Goal: Check status: Check status

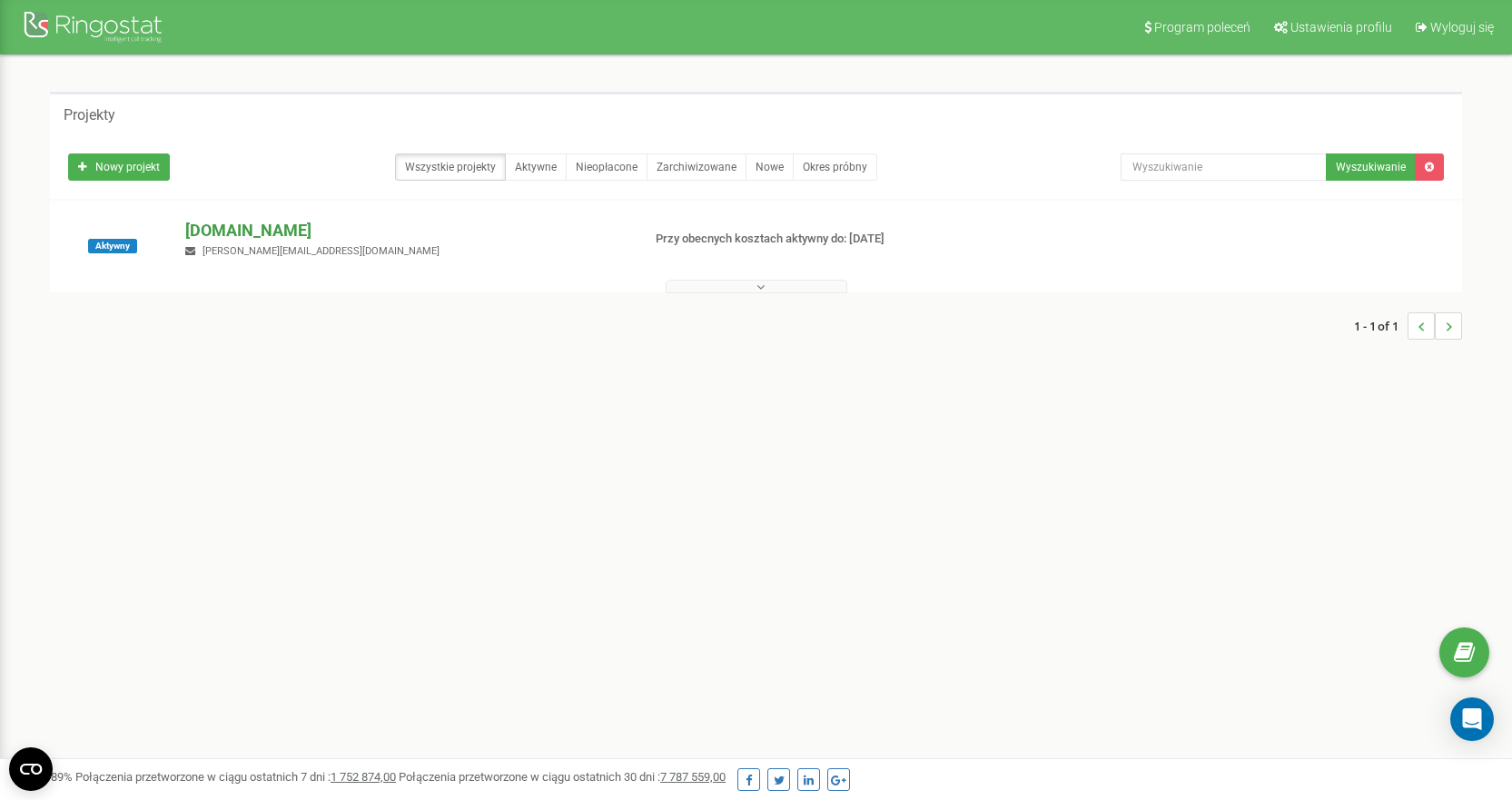
click at [210, 227] on p "[DOMAIN_NAME]" at bounding box center [405, 231] width 440 height 24
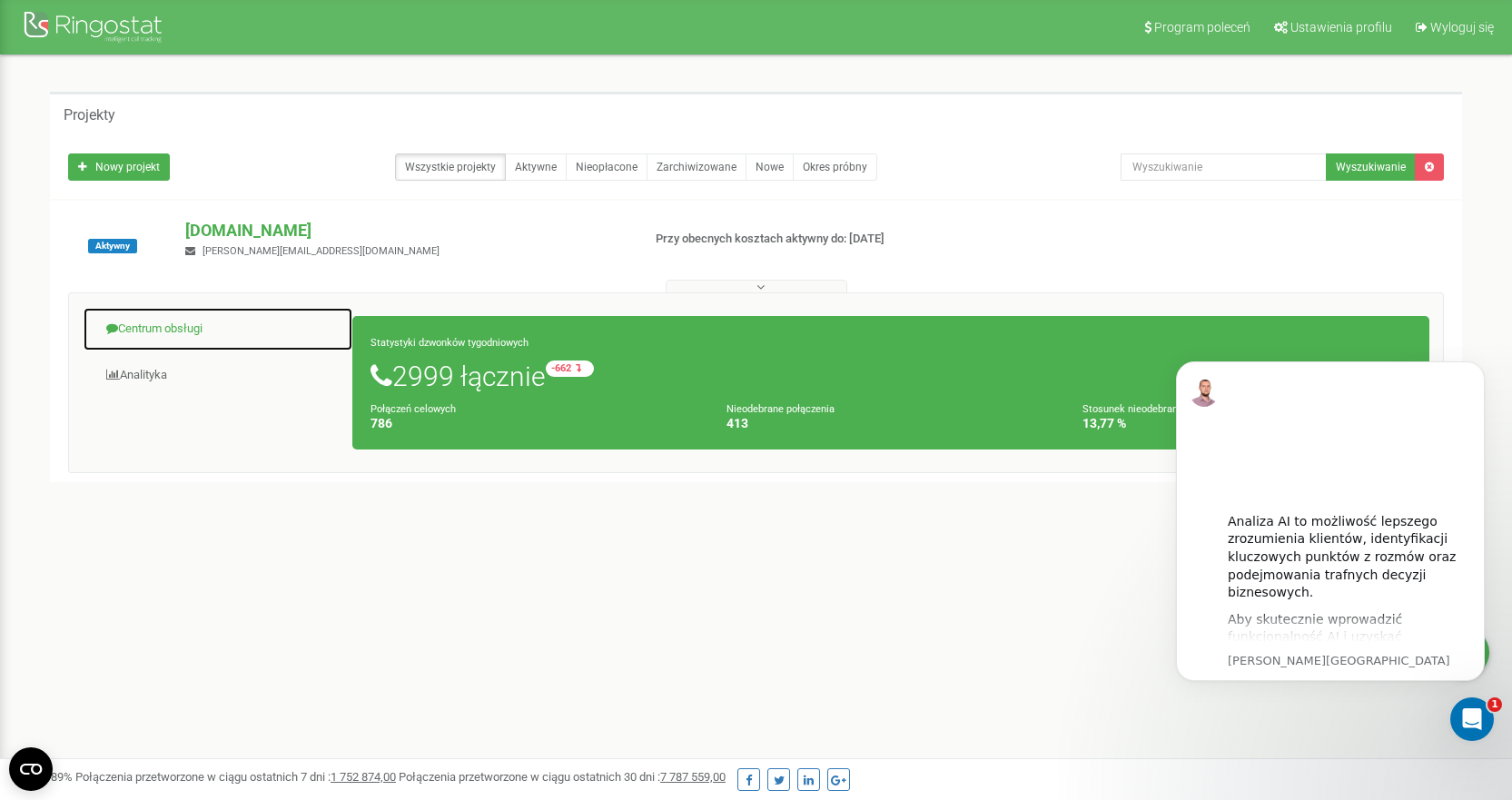
click at [161, 331] on link "Centrum obsługi" at bounding box center [218, 328] width 270 height 44
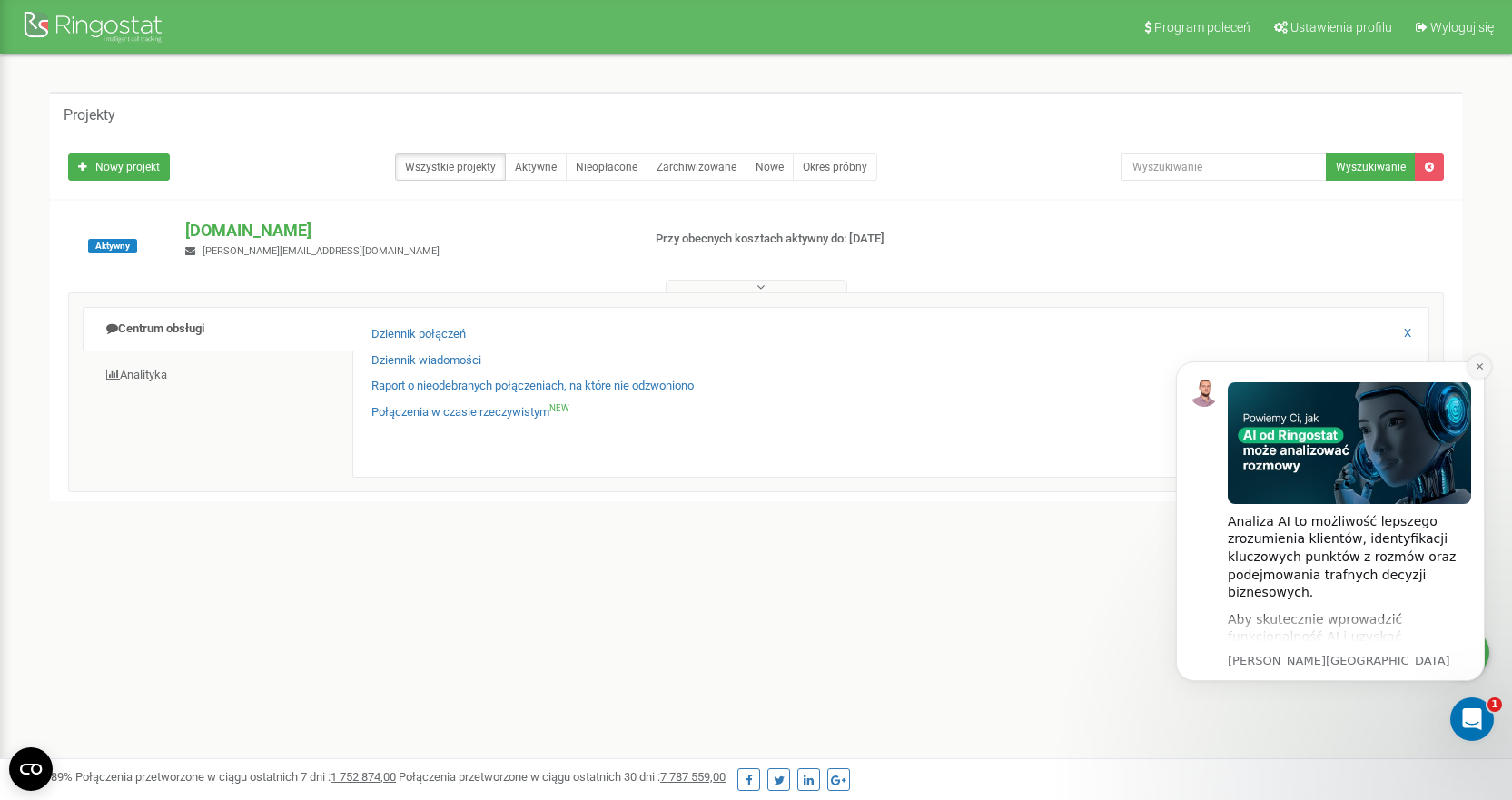
click at [1476, 373] on button "Dismiss notification" at bounding box center [1480, 367] width 24 height 24
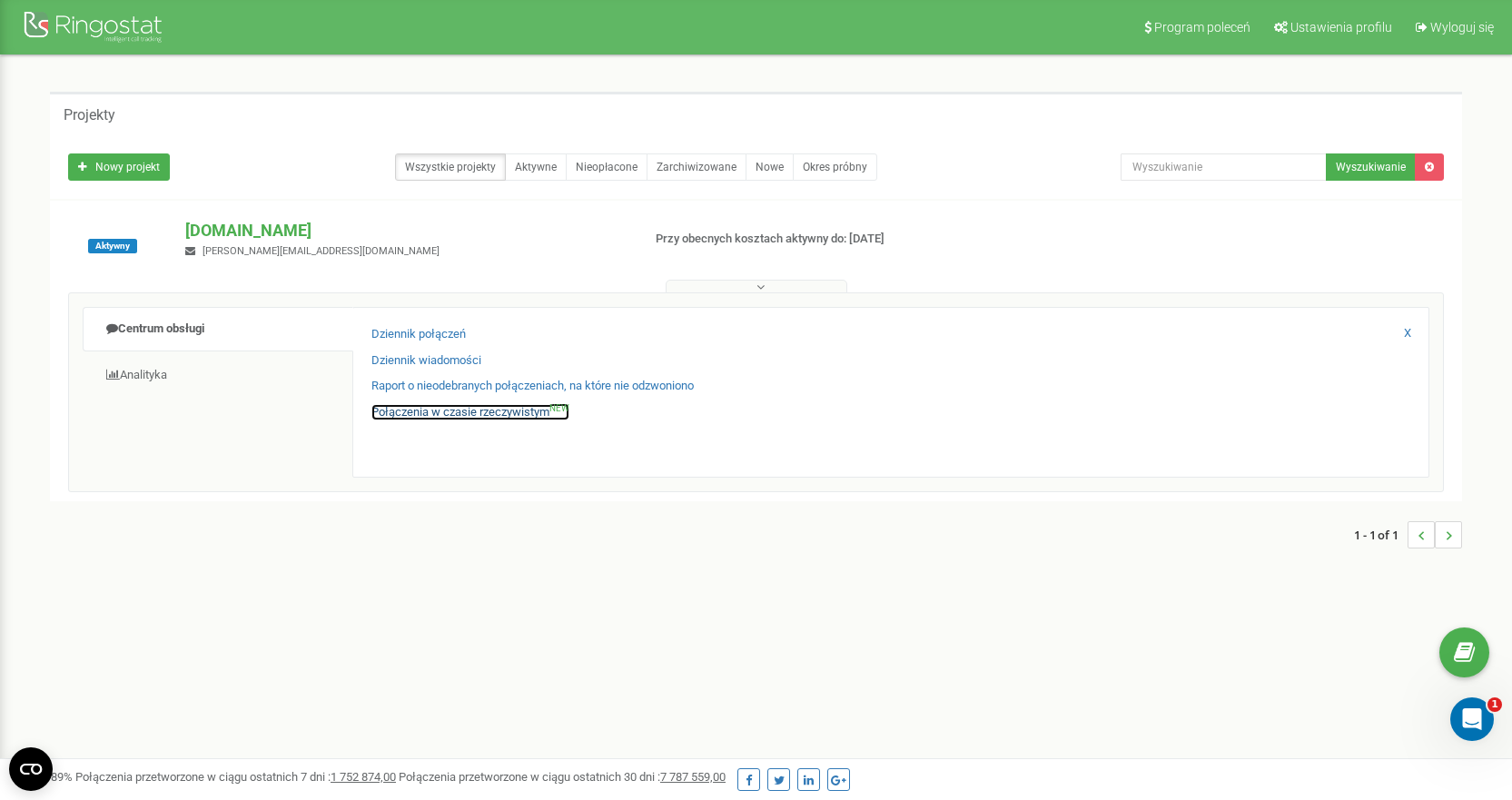
click at [541, 414] on link "Połączenia w czasie rzeczywistym NEW" at bounding box center [470, 412] width 198 height 18
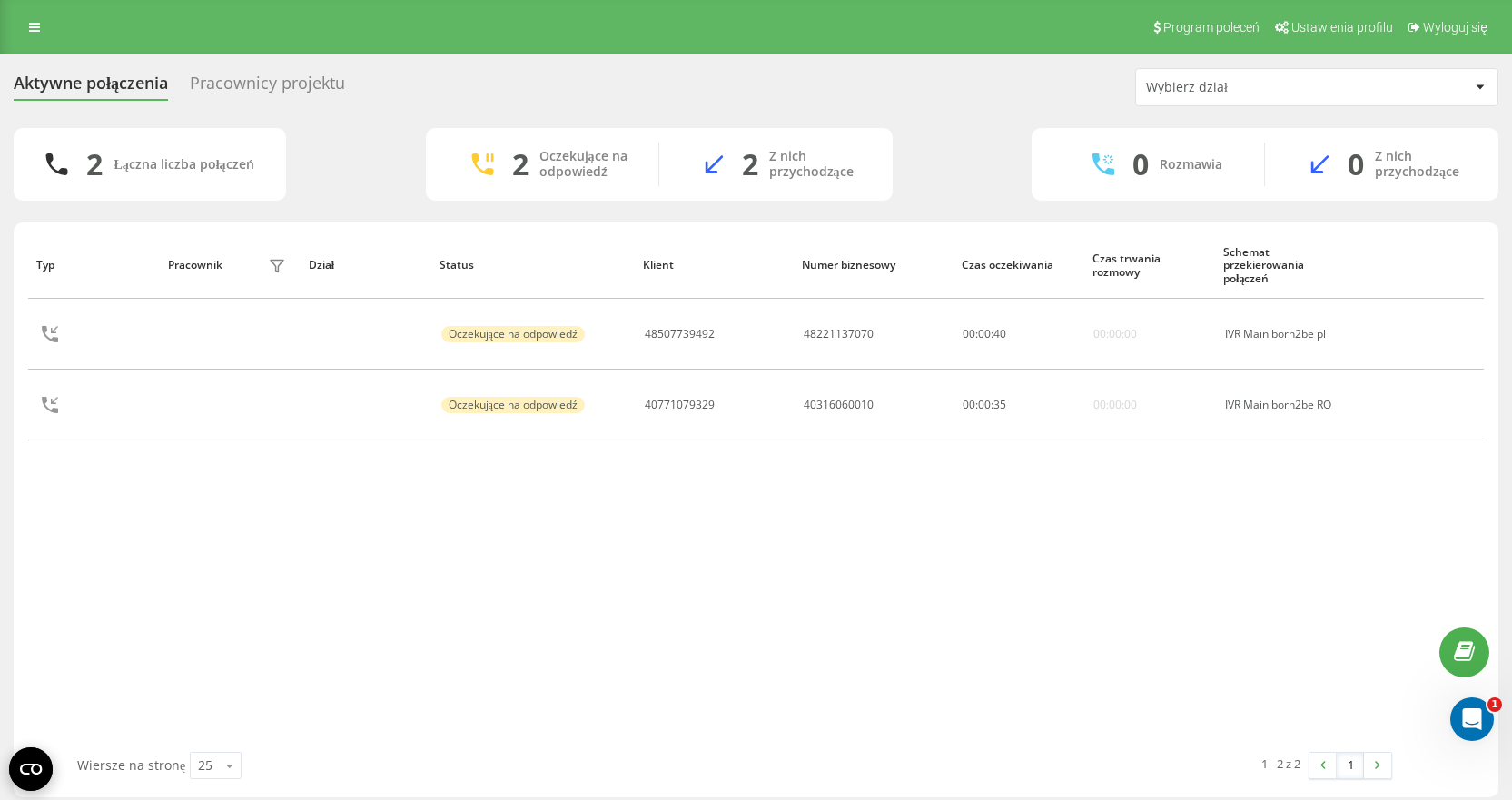
click at [300, 70] on div "Aktywne połączenia Pracownicy projektu Wybierz dział" at bounding box center [756, 87] width 1484 height 38
click at [306, 80] on div "Pracownicy projektu" at bounding box center [268, 88] width 155 height 28
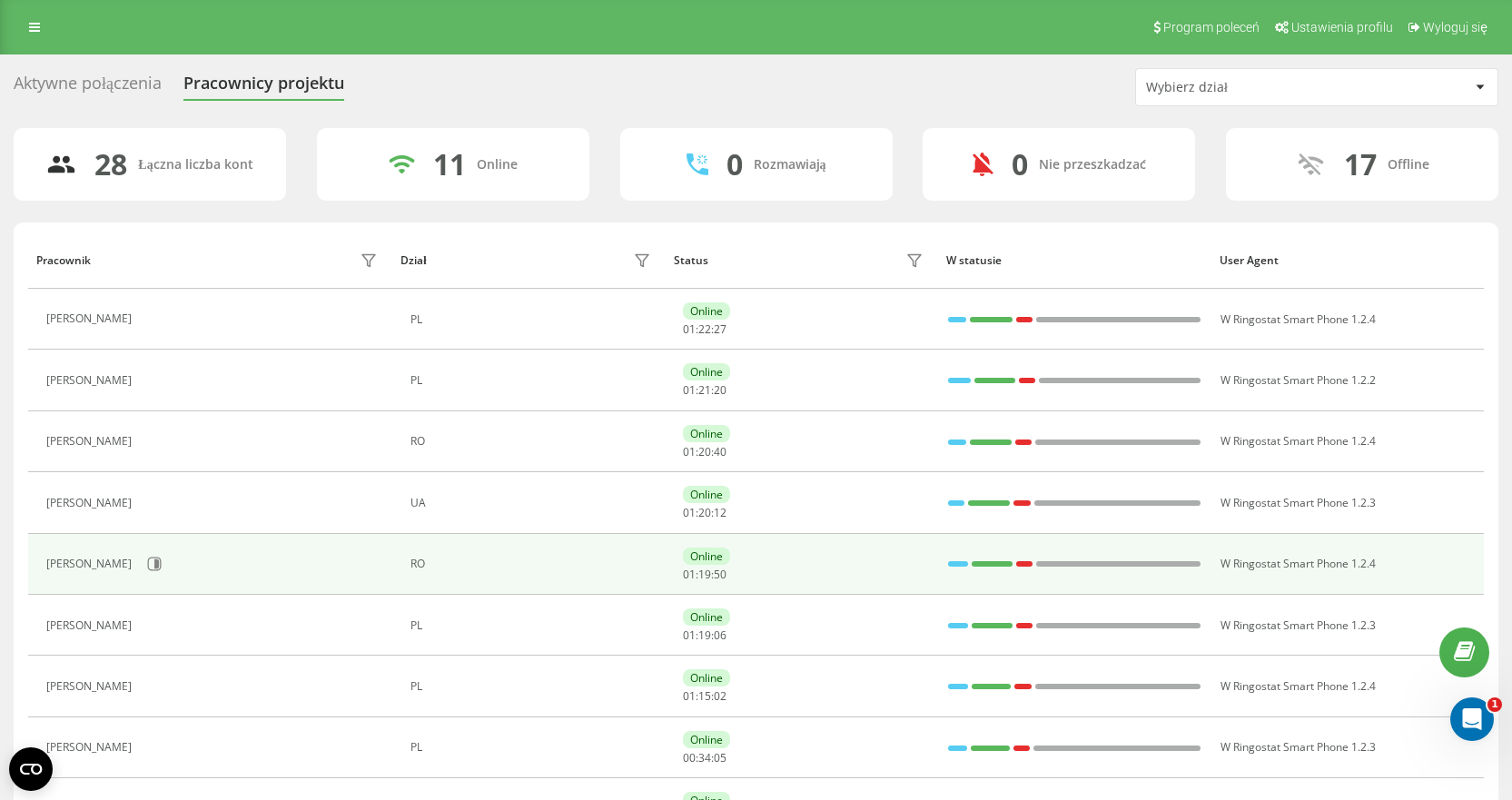
scroll to position [182, 0]
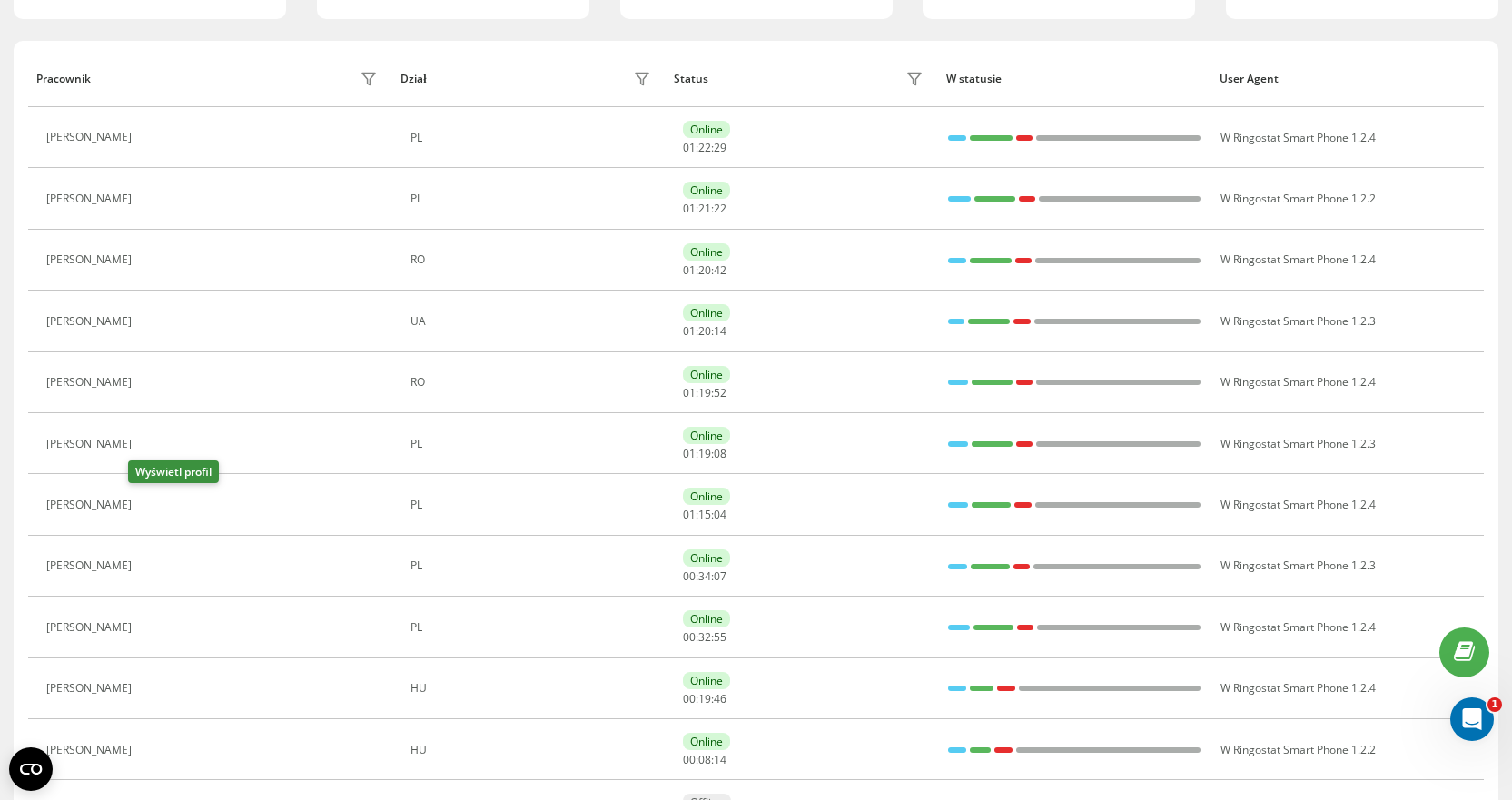
click at [144, 505] on icon at bounding box center [151, 505] width 15 height 15
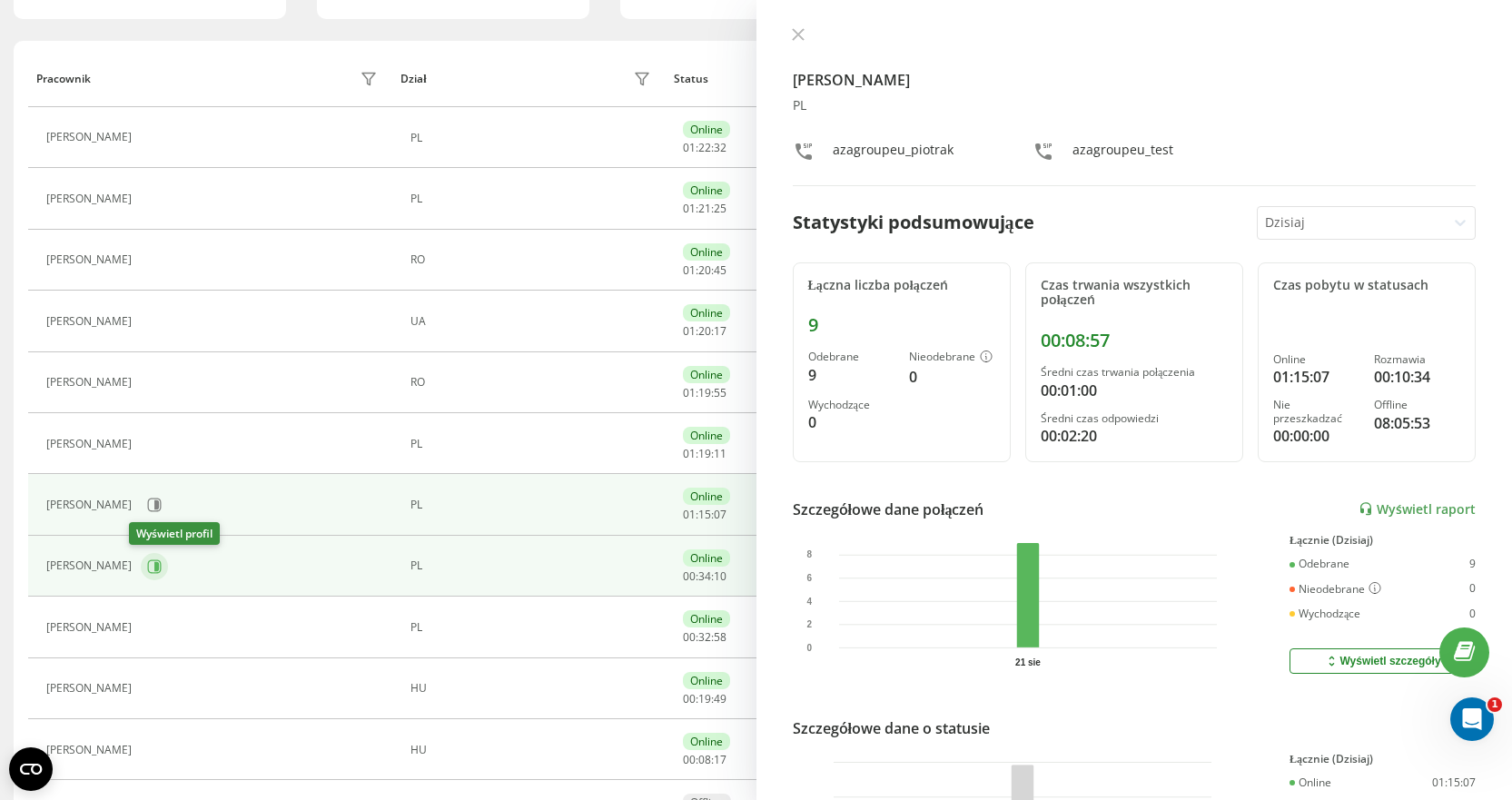
click at [147, 566] on icon at bounding box center [154, 567] width 15 height 15
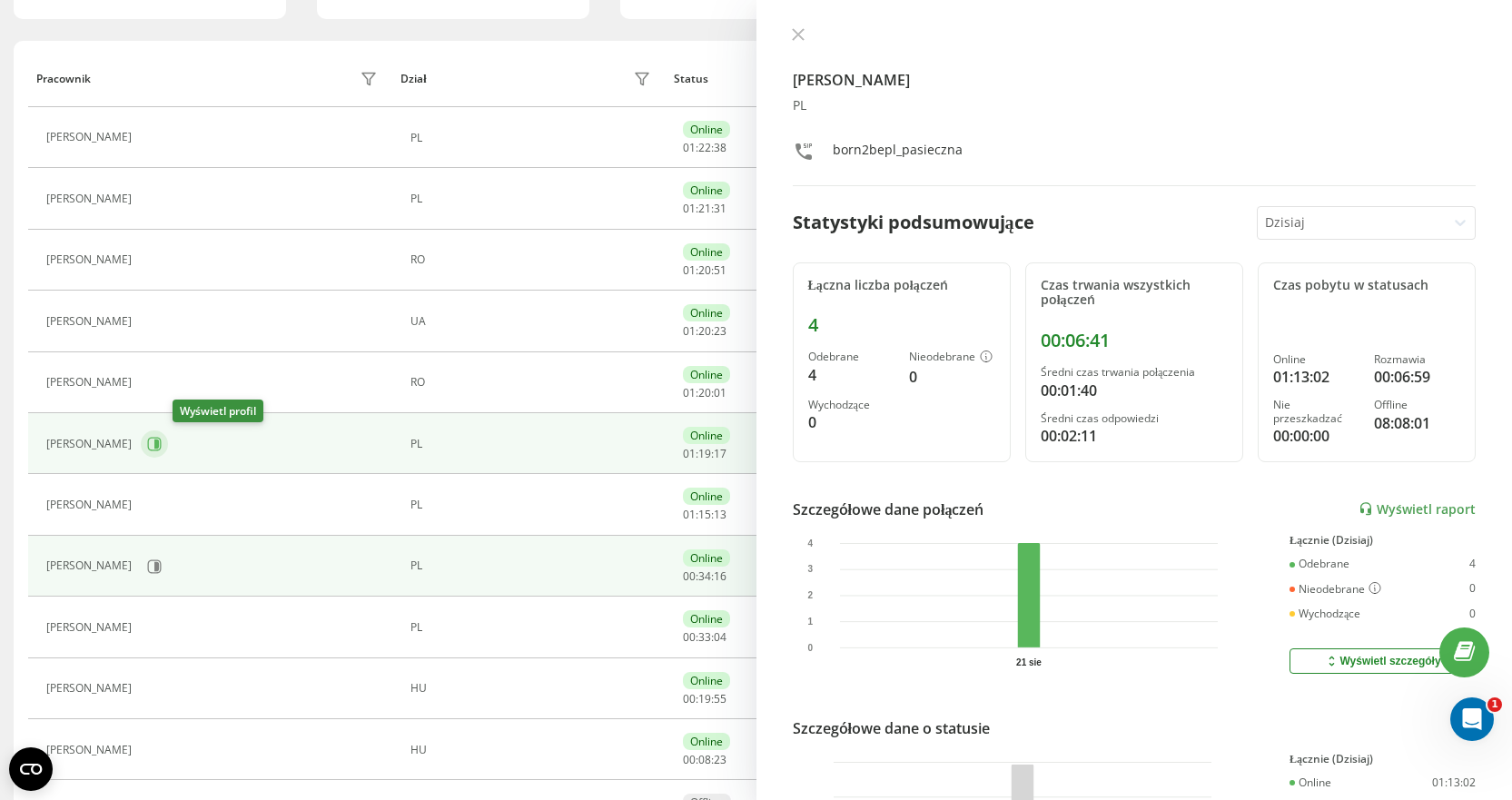
click at [162, 448] on icon at bounding box center [154, 444] width 15 height 15
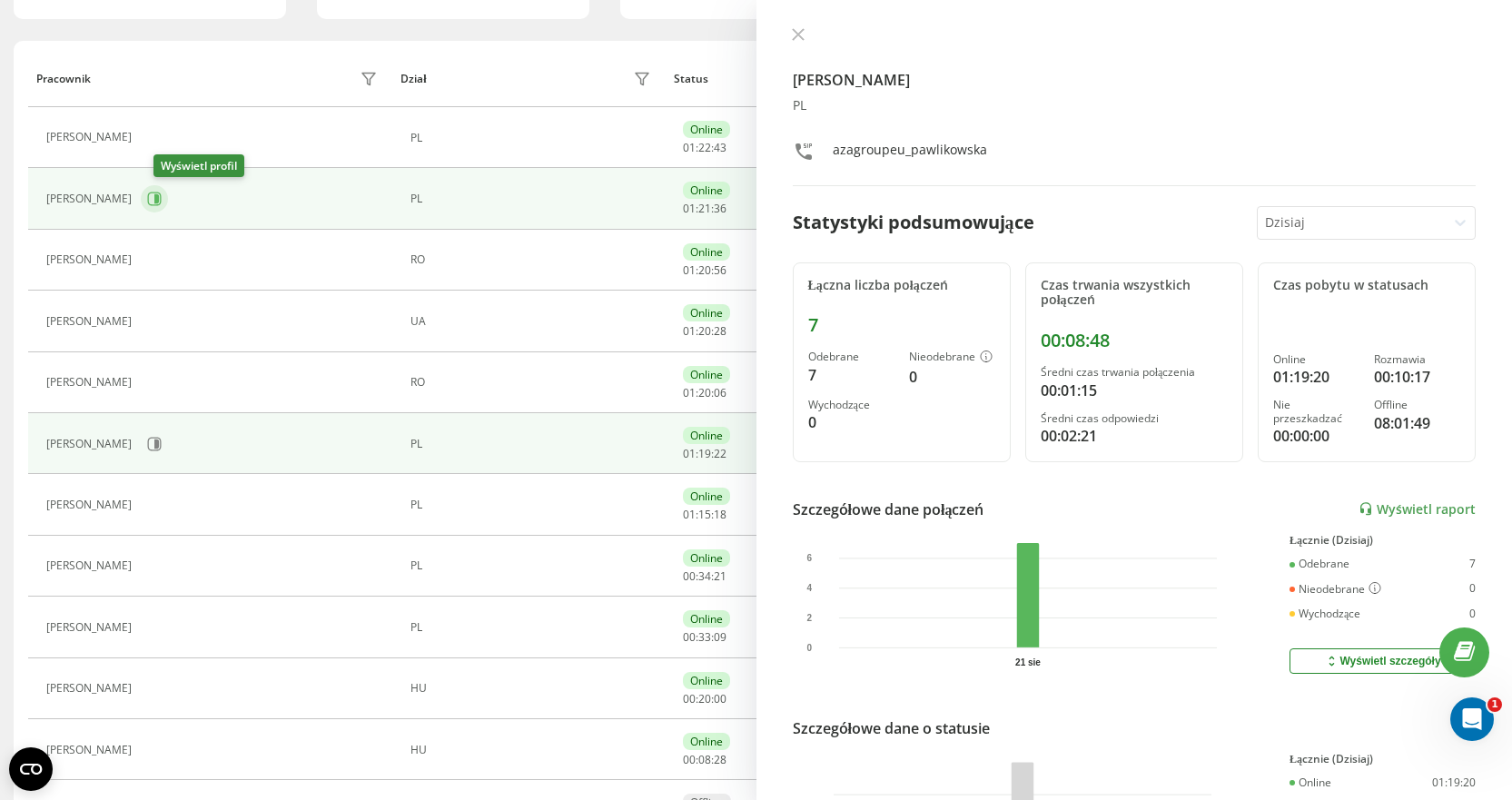
click at [162, 205] on icon at bounding box center [154, 199] width 15 height 15
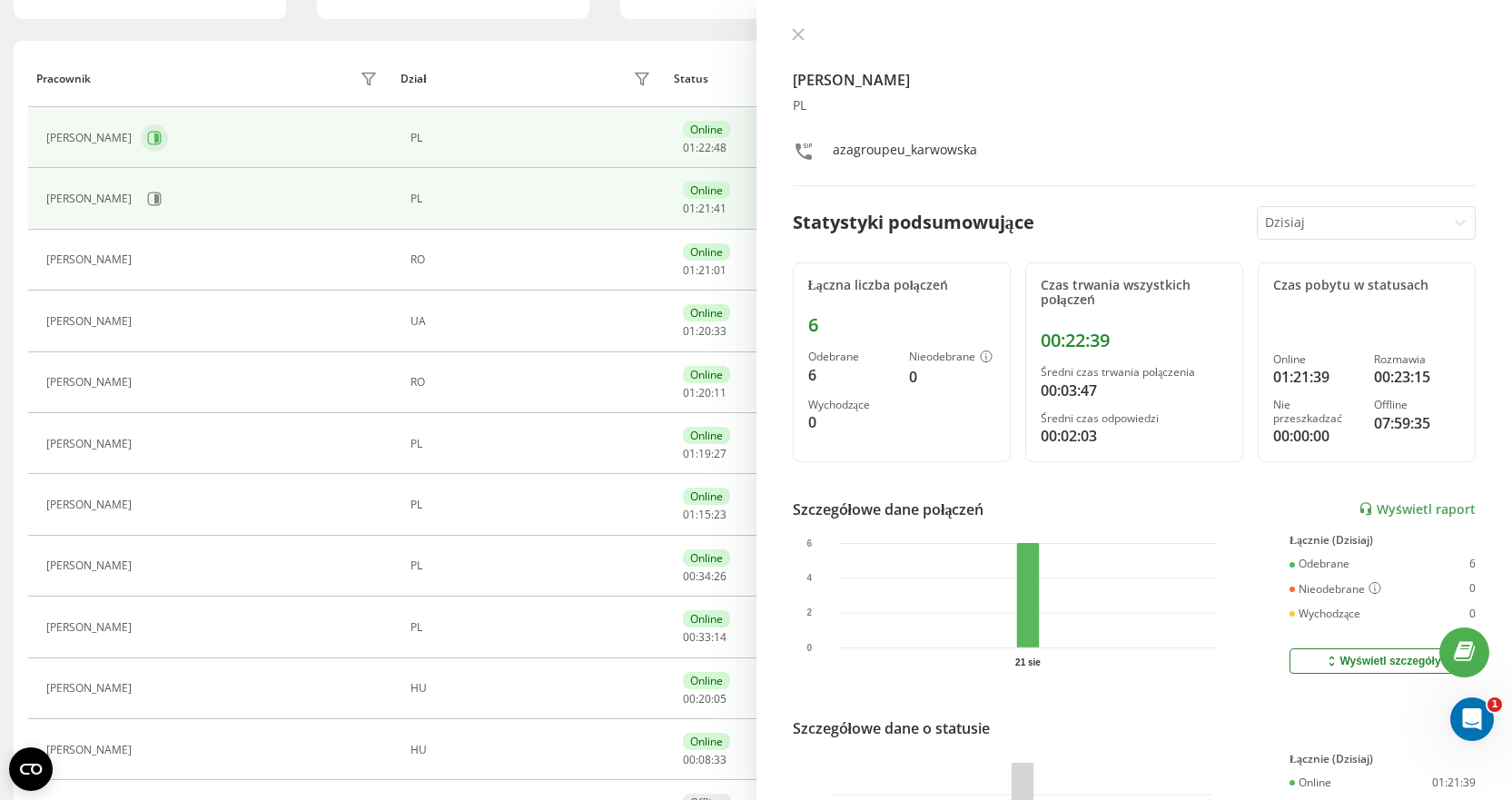
click at [159, 137] on icon at bounding box center [156, 138] width 5 height 9
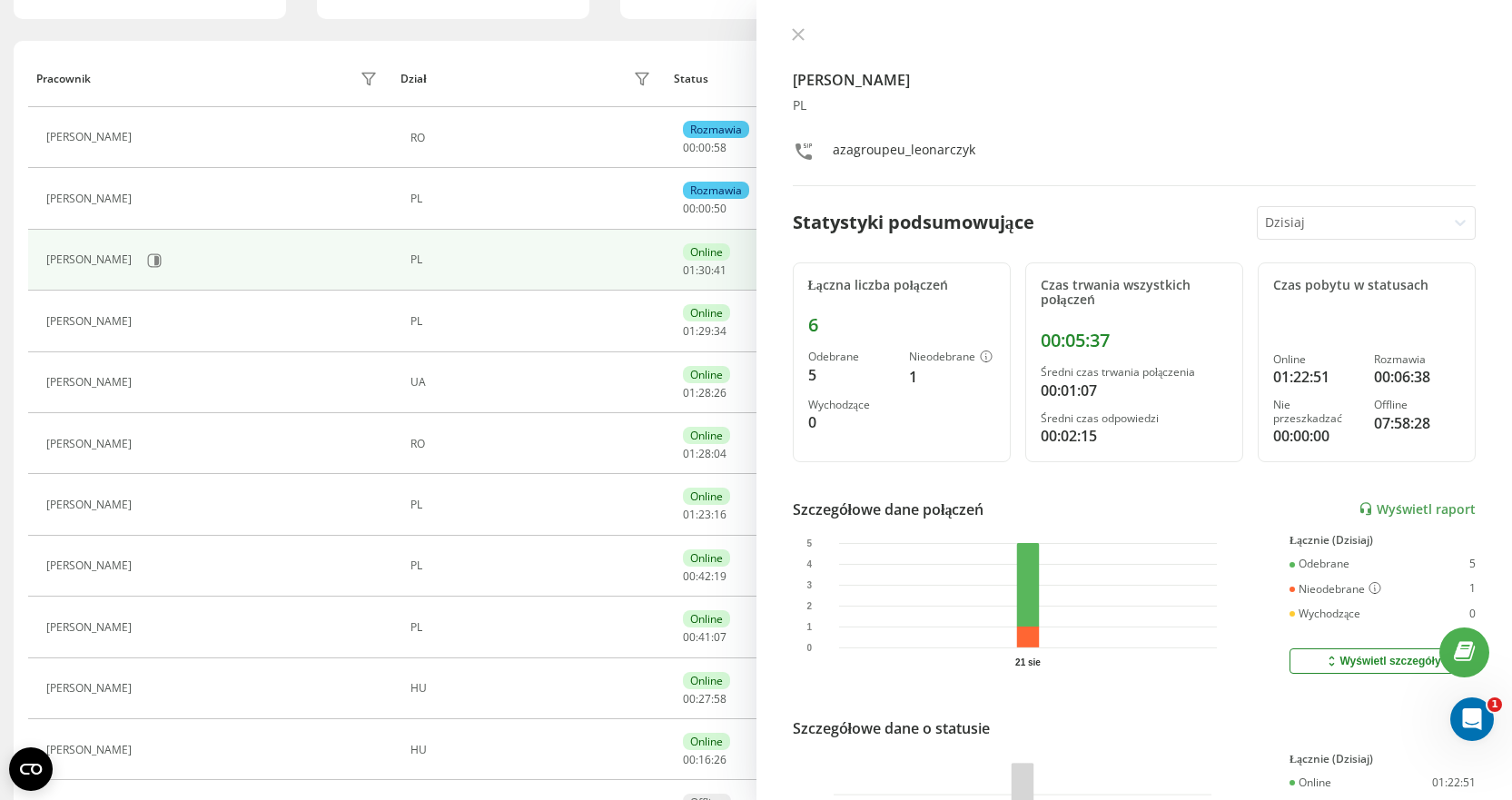
click at [798, 33] on icon at bounding box center [798, 34] width 11 height 11
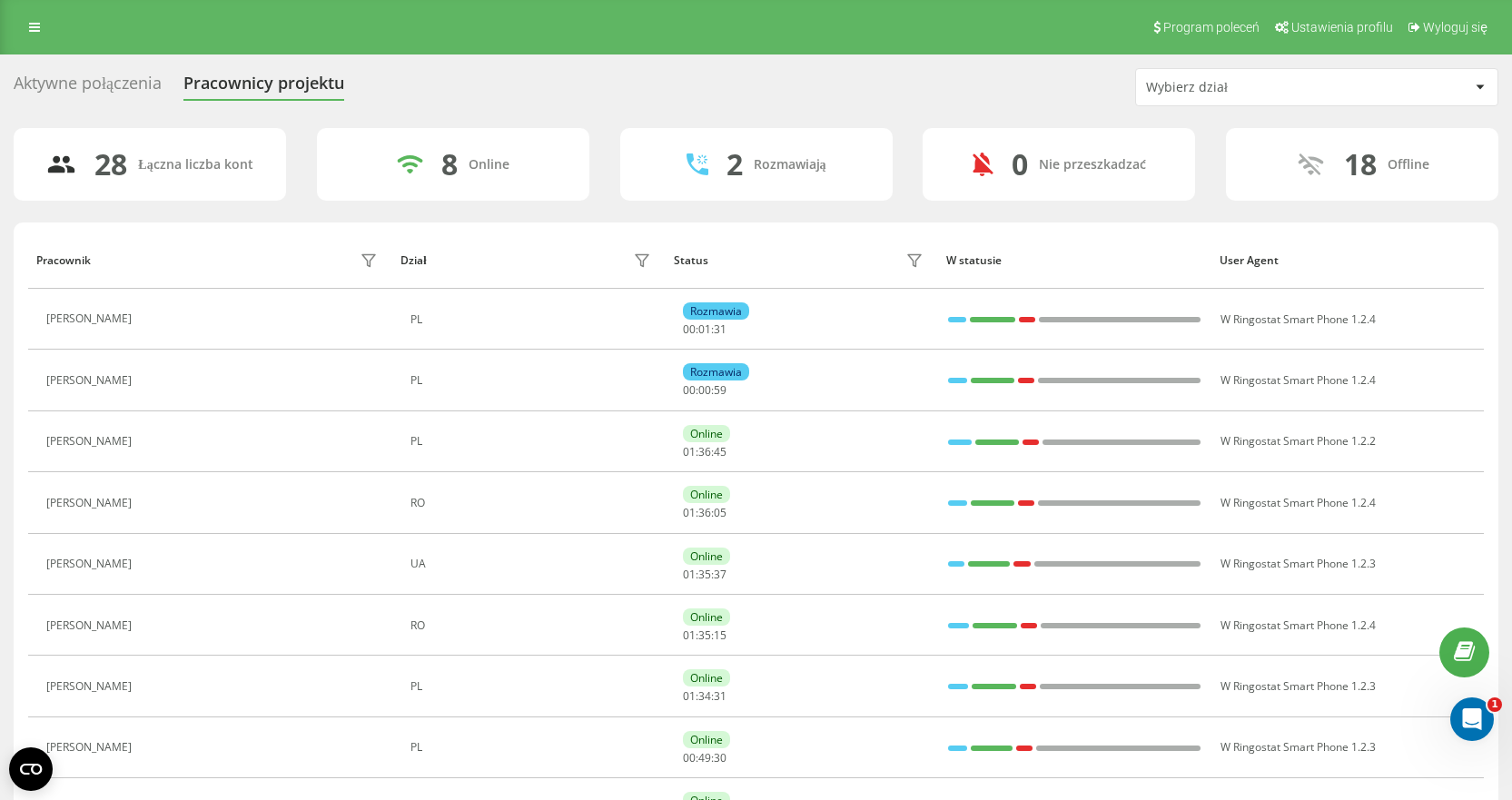
click at [106, 85] on div "Aktywne połączenia" at bounding box center [88, 88] width 148 height 28
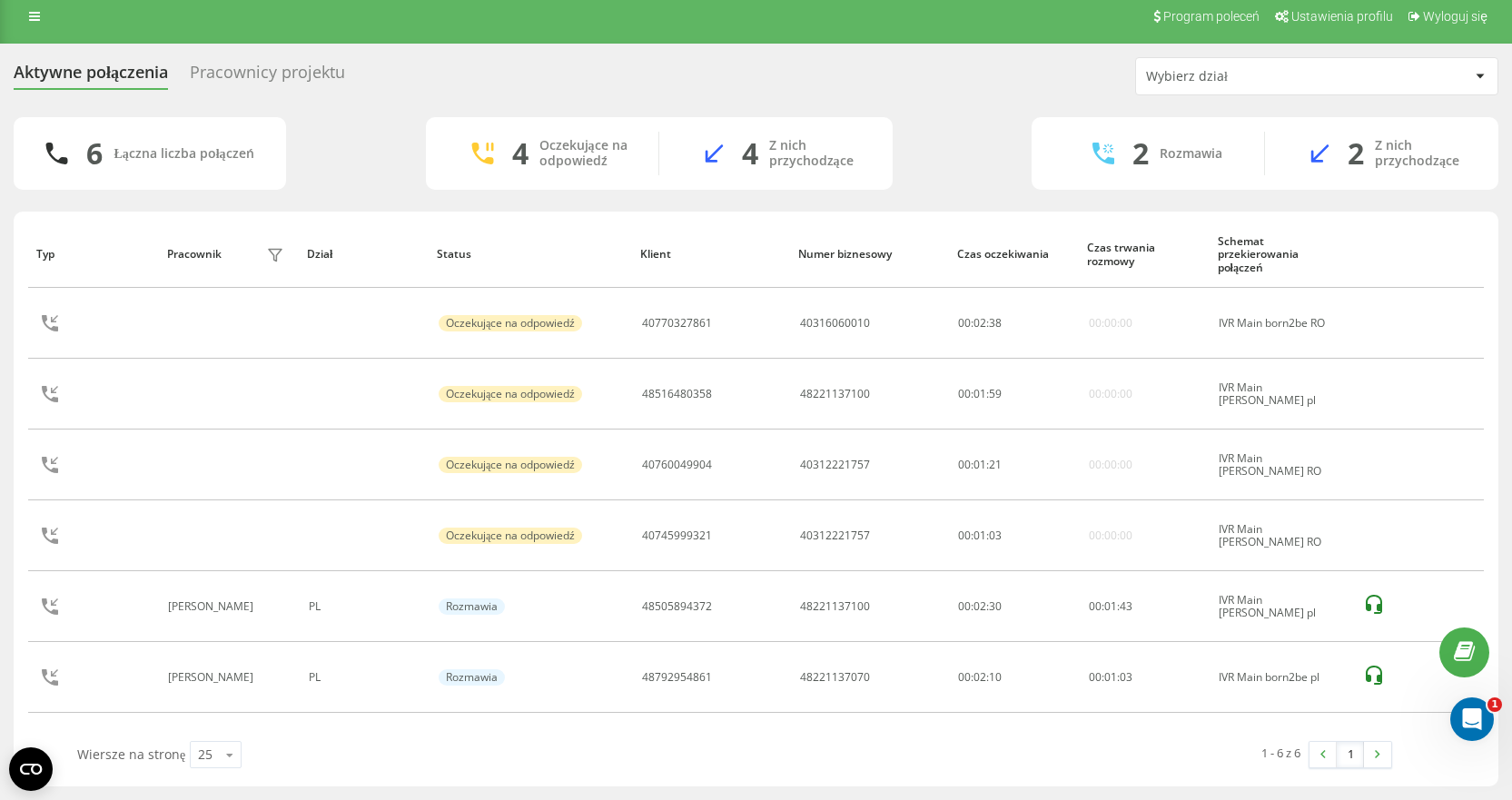
scroll to position [11, 0]
